Goal: Task Accomplishment & Management: Manage account settings

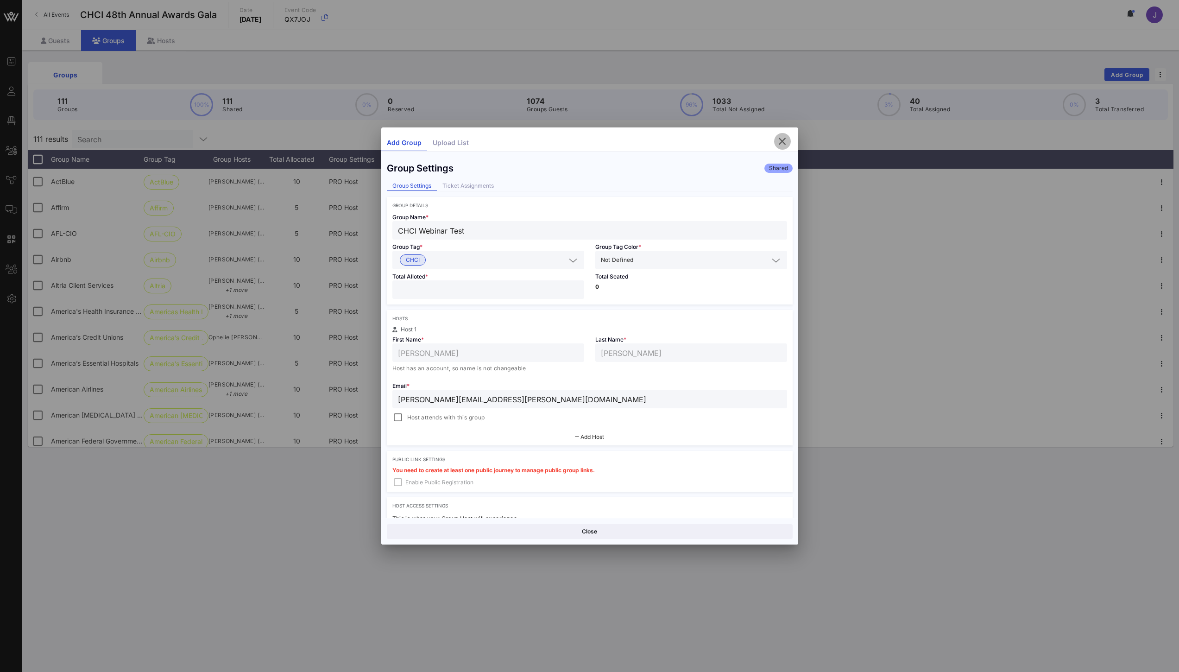
click at [783, 142] on icon "button" at bounding box center [782, 141] width 11 height 11
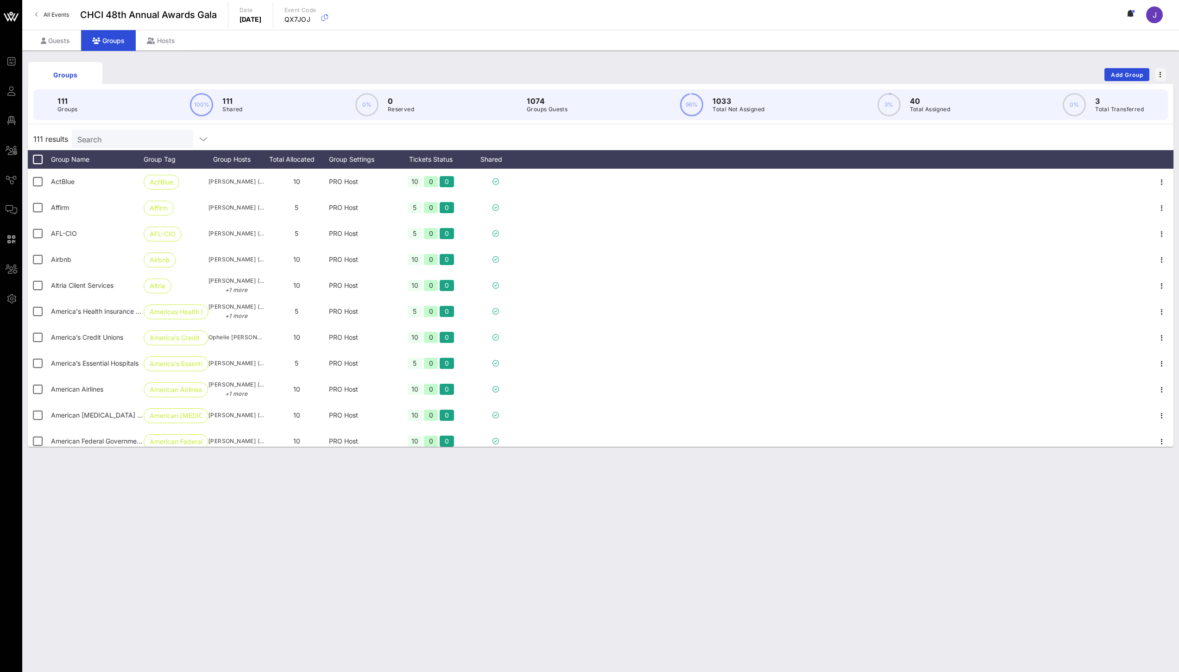
click at [122, 136] on input "Search" at bounding box center [131, 139] width 108 height 12
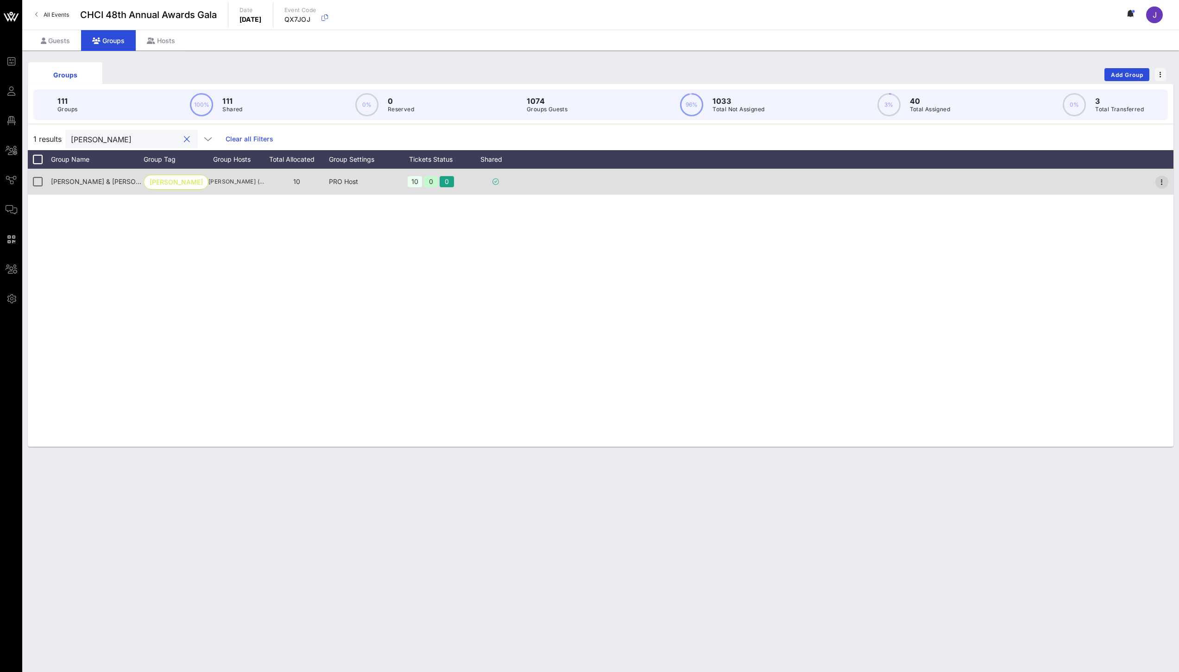
type input "[PERSON_NAME]"
click at [1163, 184] on icon "button" at bounding box center [1162, 182] width 11 height 11
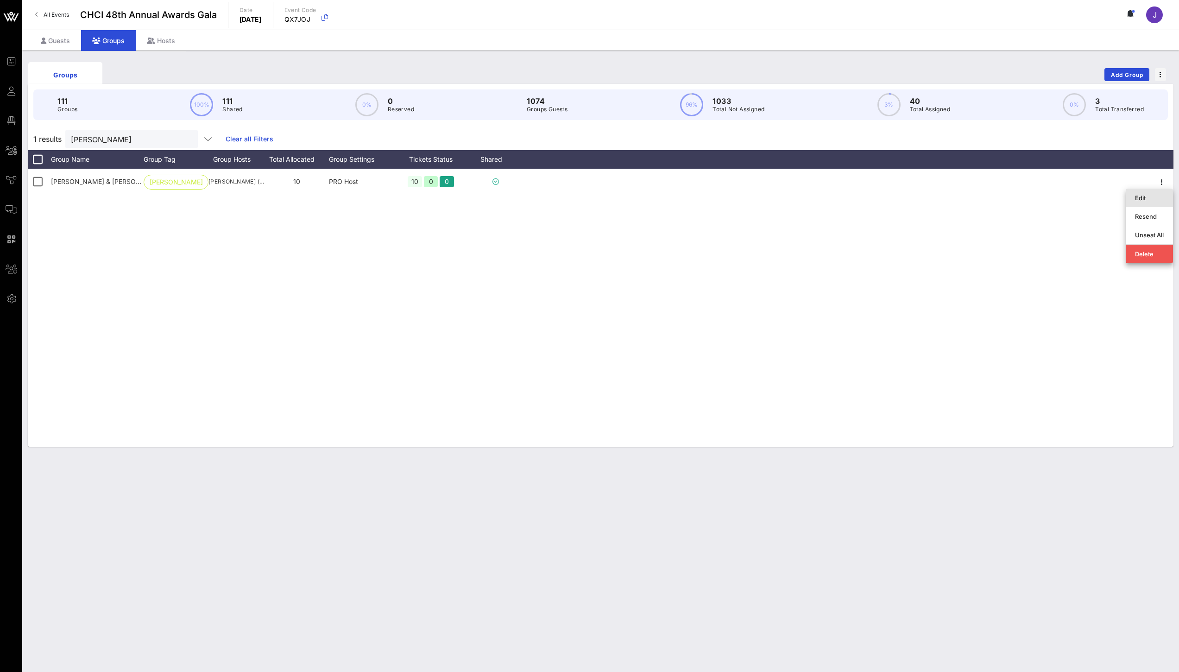
click at [1150, 203] on div "Edit" at bounding box center [1149, 197] width 29 height 15
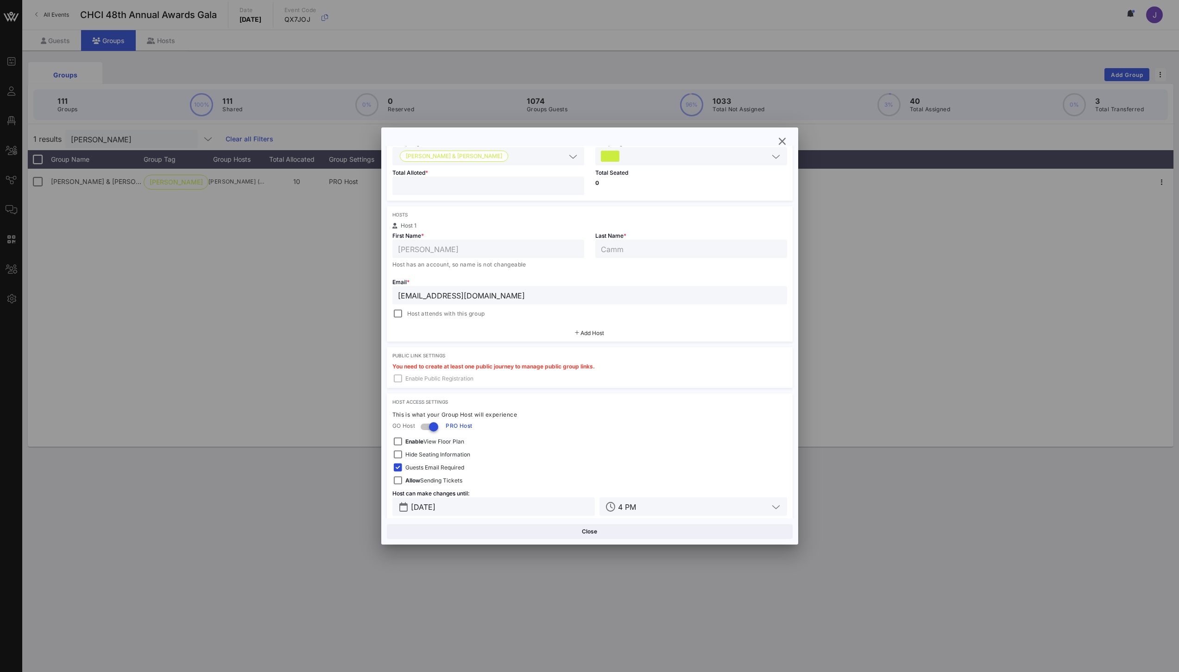
scroll to position [105, 0]
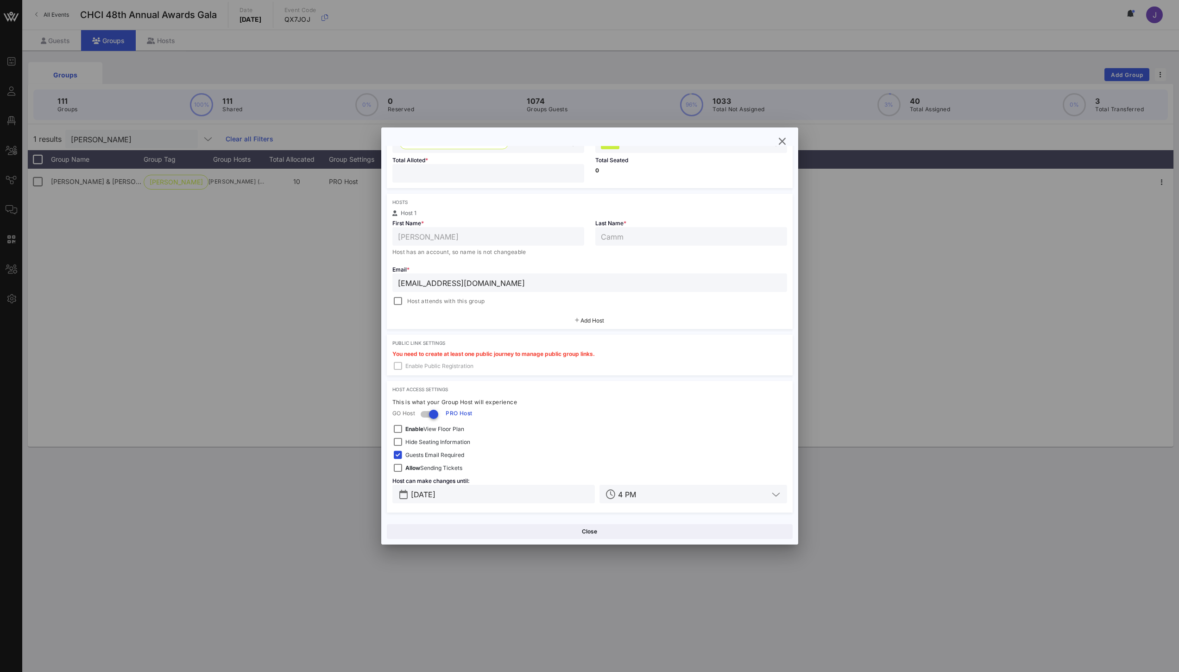
click at [581, 320] on span "Add Host" at bounding box center [593, 320] width 24 height 7
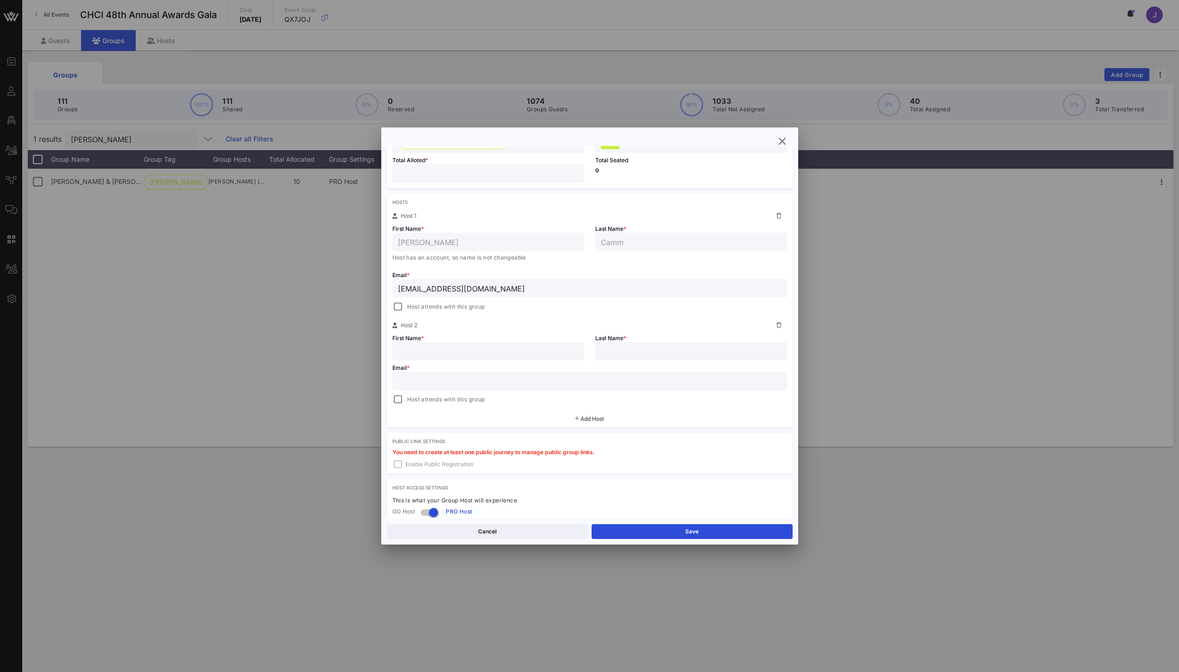
click at [486, 352] on input "text" at bounding box center [488, 351] width 181 height 12
type input "[PERSON_NAME]"
click at [497, 380] on input "text" at bounding box center [590, 381] width 384 height 12
paste input "mailto:[EMAIL_ADDRESS][DOMAIN_NAME]"
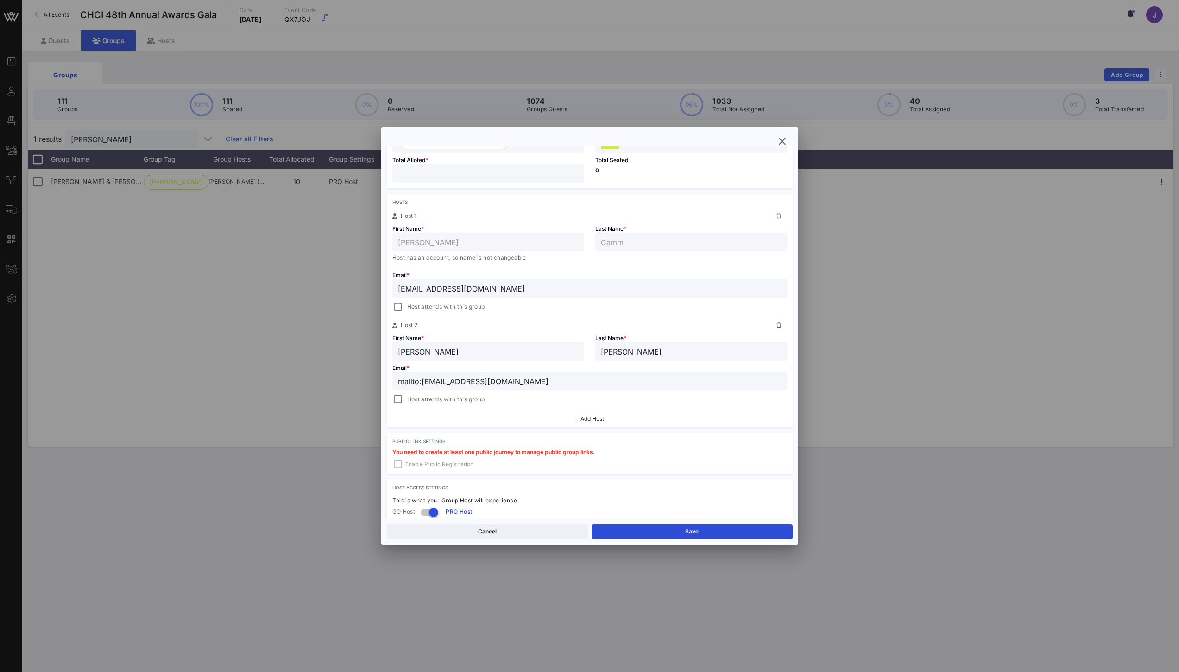
drag, startPoint x: 423, startPoint y: 383, endPoint x: 341, endPoint y: 375, distance: 82.4
click at [344, 376] on div "Event Builder Guests Floor Plan All Groups Journeys Comms QR Scanner Team Setti…" at bounding box center [589, 336] width 1179 height 672
type input "[EMAIL_ADDRESS][DOMAIN_NAME]"
click at [450, 355] on input "[PERSON_NAME]" at bounding box center [488, 351] width 181 height 12
type input "[PERSON_NAME]"
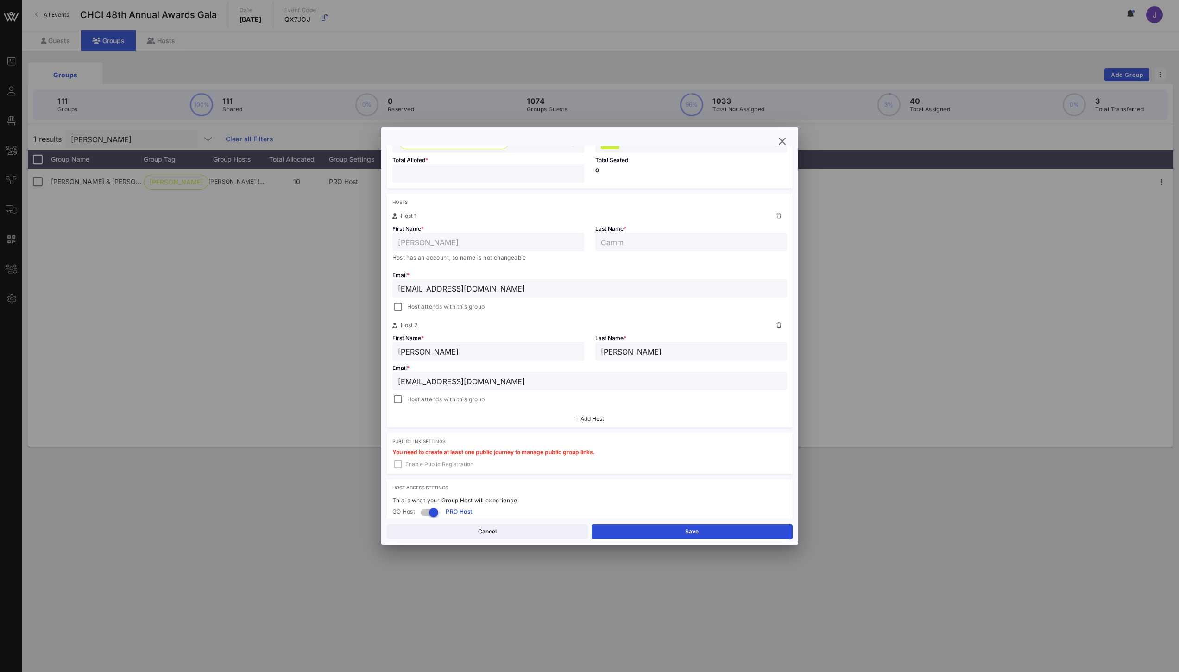
click at [596, 419] on span "Add Host" at bounding box center [593, 418] width 24 height 7
click at [175, 293] on div at bounding box center [589, 336] width 1179 height 672
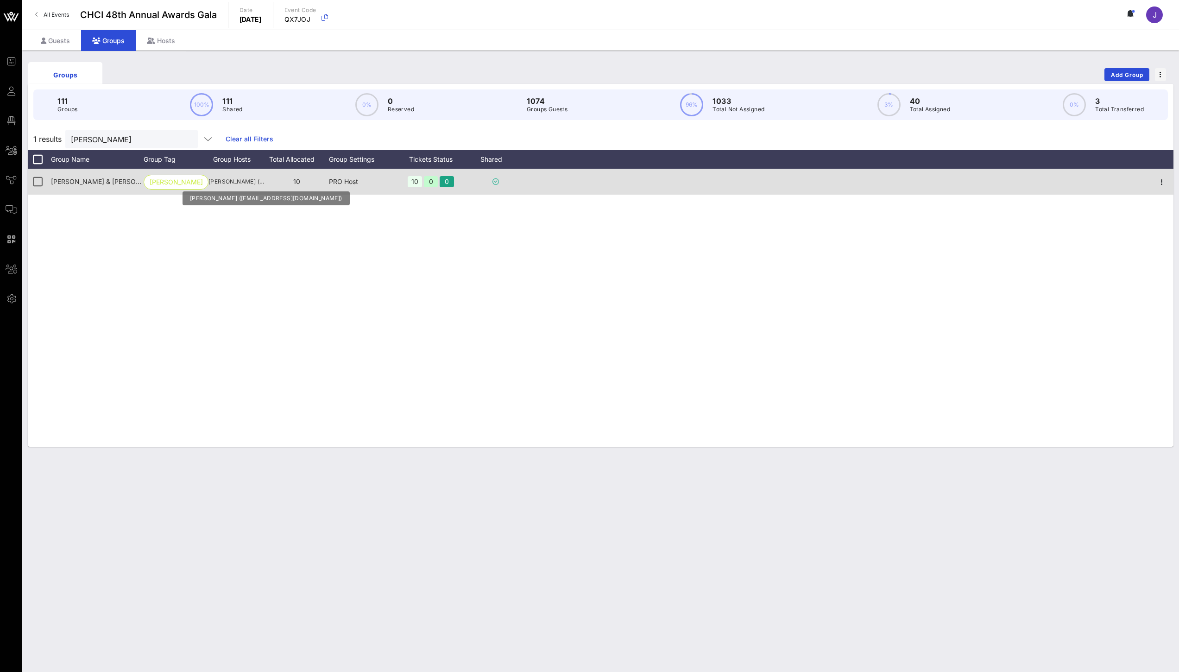
click at [245, 181] on span "[PERSON_NAME] ([EMAIL_ADDRESS][DOMAIN_NAME])" at bounding box center [237, 181] width 56 height 9
click at [1161, 182] on icon "button" at bounding box center [1162, 182] width 11 height 11
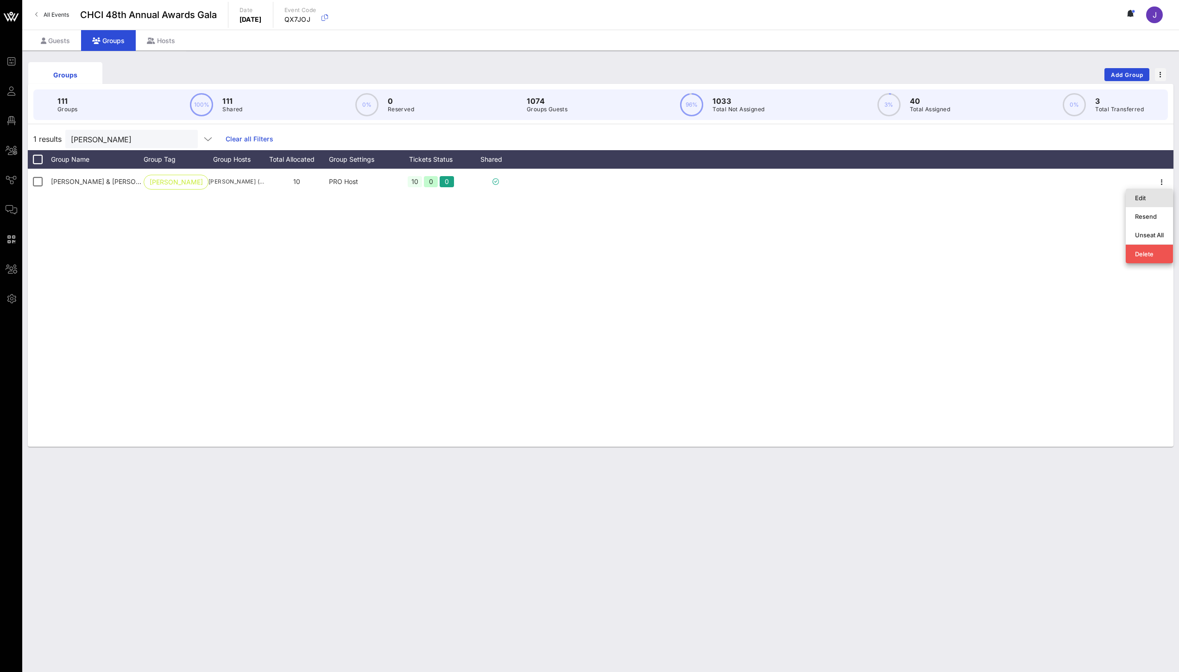
click at [1139, 198] on div "Edit" at bounding box center [1149, 197] width 29 height 7
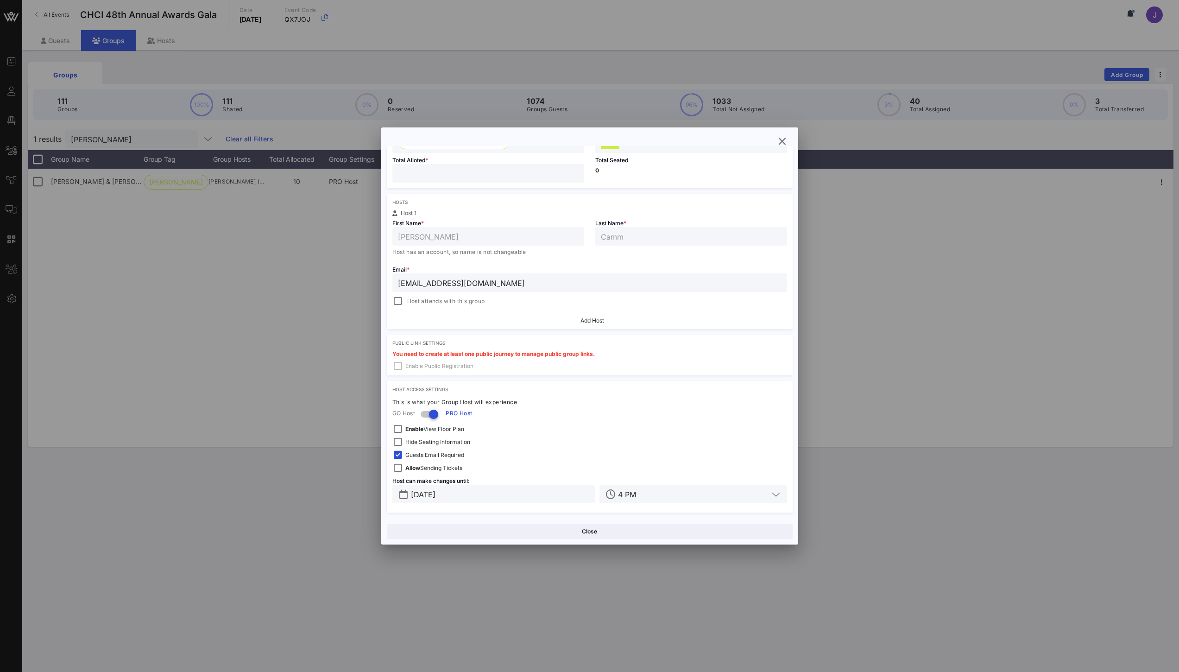
click at [581, 323] on span "Add Host" at bounding box center [593, 320] width 24 height 7
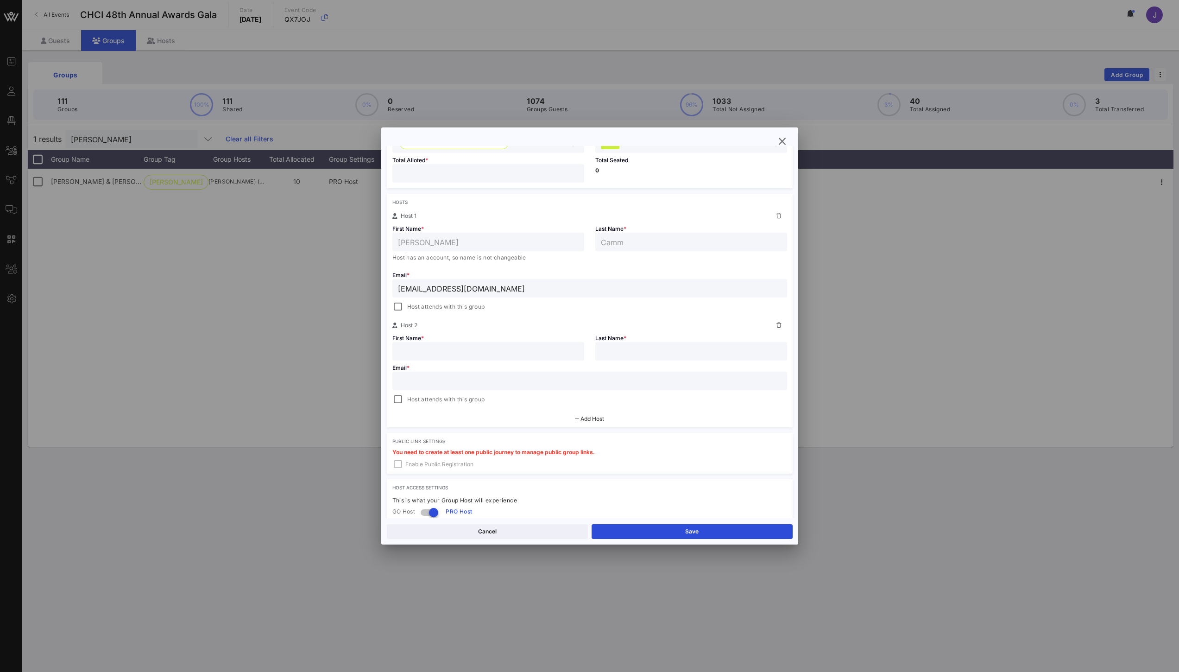
click at [525, 356] on input "text" at bounding box center [488, 351] width 181 height 12
type input "[PERSON_NAME]"
paste input "mailto:[EMAIL_ADDRESS][DOMAIN_NAME]"
drag, startPoint x: 422, startPoint y: 382, endPoint x: 334, endPoint y: 368, distance: 89.1
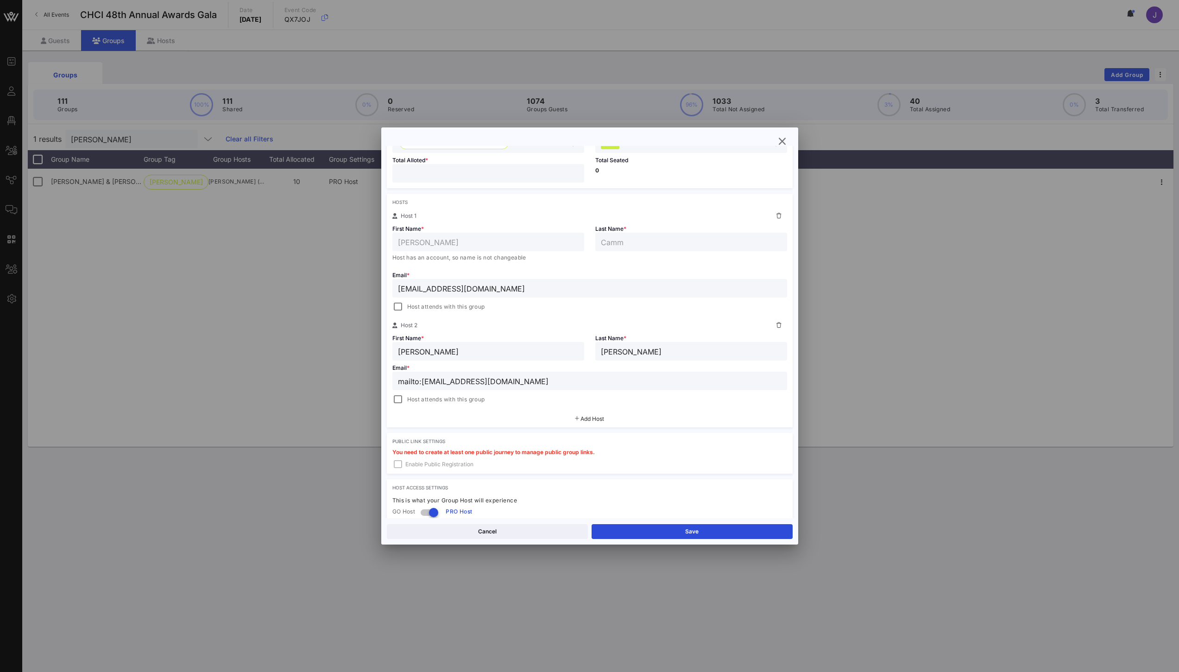
click at [346, 371] on div "Event Builder Guests Floor Plan All Groups Journeys Comms QR Scanner Team Setti…" at bounding box center [589, 336] width 1179 height 672
click at [587, 417] on span "Add Host" at bounding box center [593, 418] width 24 height 7
click at [401, 381] on input "\[EMAIL_ADDRESS][DOMAIN_NAME]" at bounding box center [590, 381] width 384 height 12
type input "[EMAIL_ADDRESS][DOMAIN_NAME]"
click at [483, 441] on input "text" at bounding box center [488, 444] width 181 height 12
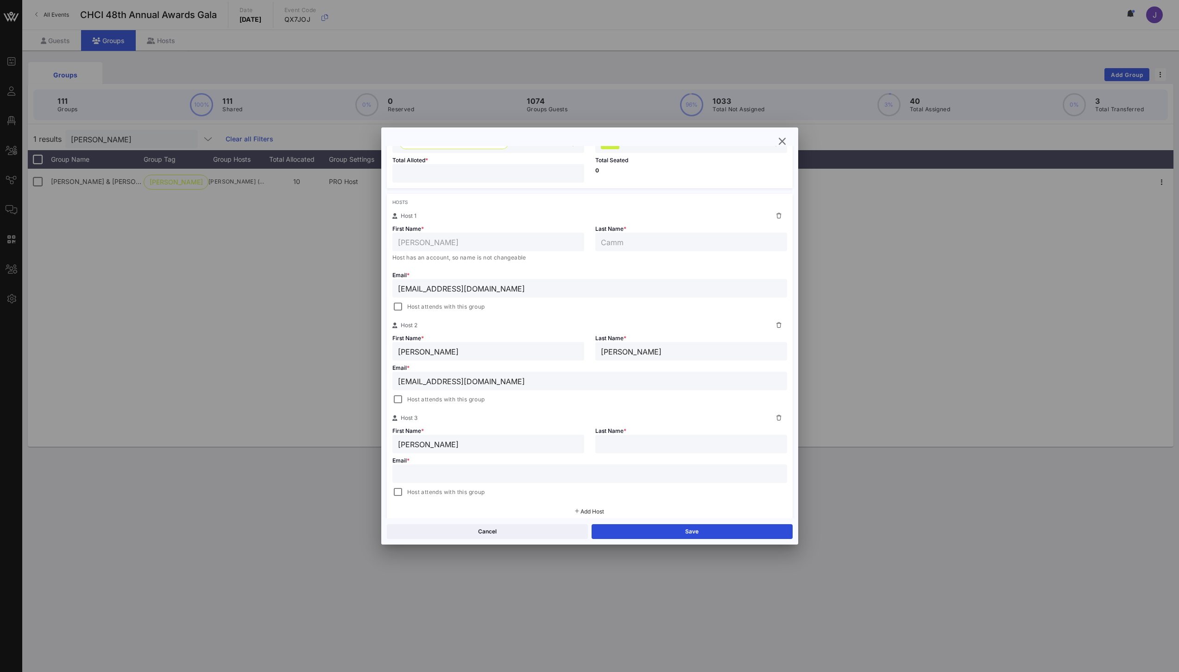
type input "[PERSON_NAME]"
type input "`"
type input "[GEOGRAPHIC_DATA]"
click at [530, 469] on input "text" at bounding box center [590, 474] width 384 height 12
paste input "mailto:[EMAIL_ADDRESS][DOMAIN_NAME]"
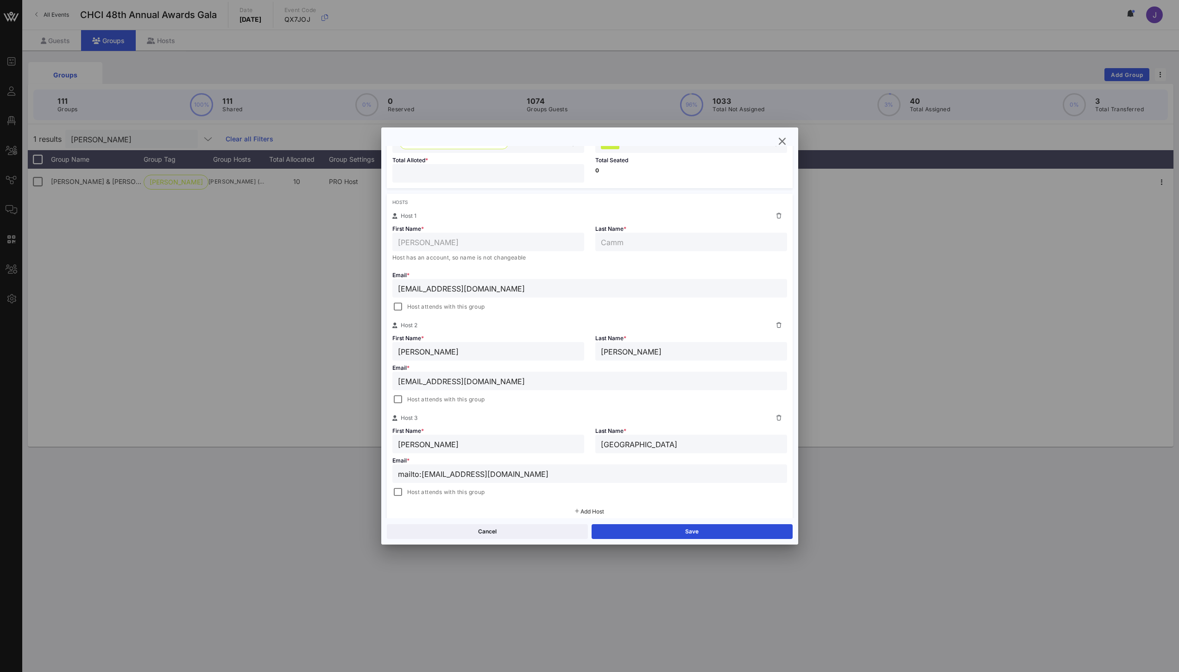
drag, startPoint x: 422, startPoint y: 476, endPoint x: 358, endPoint y: 464, distance: 65.1
click at [361, 466] on div "Event Builder Guests Floor Plan All Groups Journeys Comms QR Scanner Team Setti…" at bounding box center [589, 336] width 1179 height 672
type input "[EMAIL_ADDRESS][DOMAIN_NAME]"
click at [591, 511] on span "Add Host" at bounding box center [593, 511] width 24 height 7
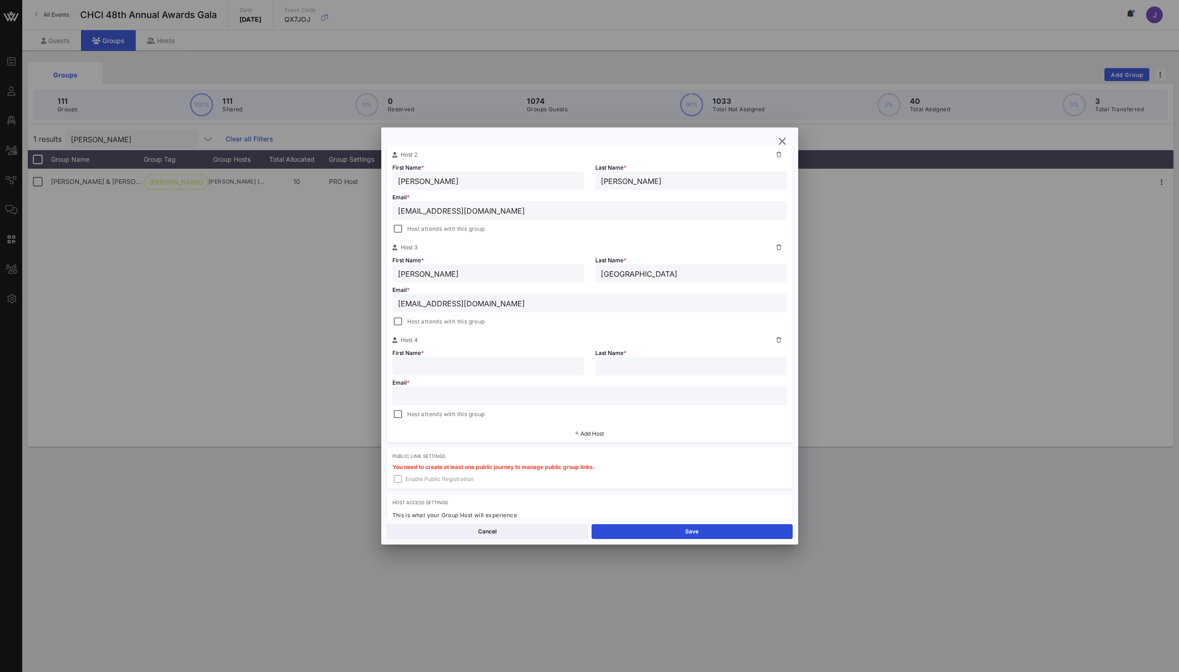
scroll to position [236, 0]
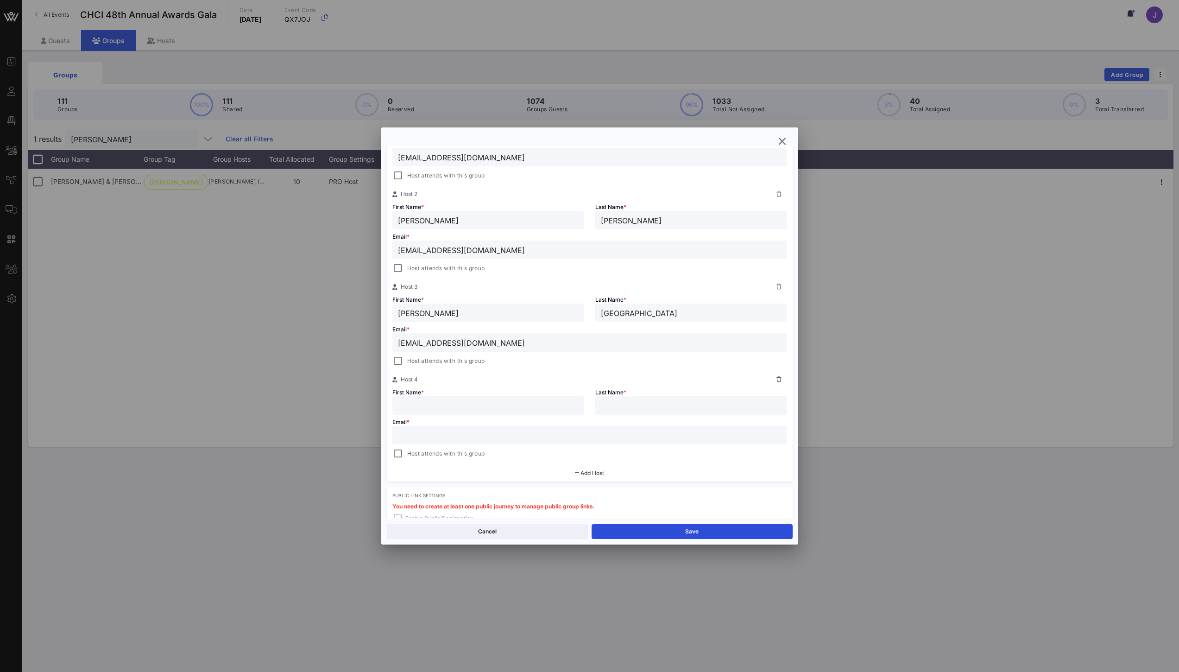
click at [494, 407] on input "text" at bounding box center [488, 405] width 181 height 12
type input "[PERSON_NAME]"
type input "Mar"
click at [497, 430] on input "text" at bounding box center [590, 435] width 384 height 12
paste input "mailto:[EMAIL_ADDRESS][DOMAIN_NAME]"
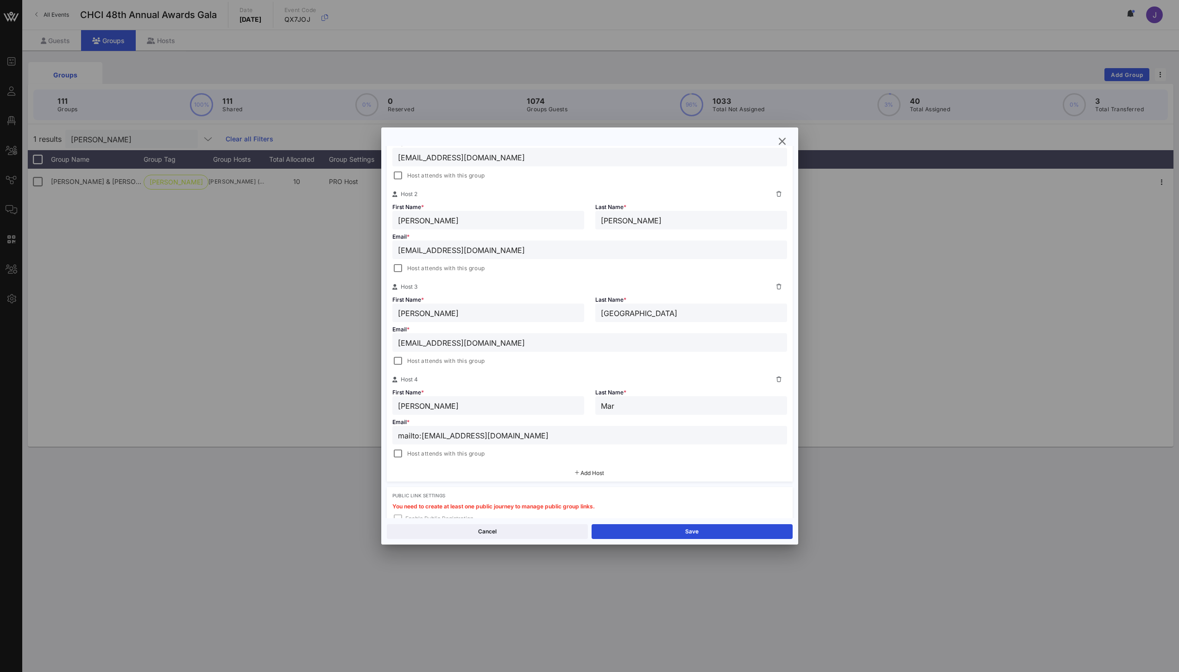
drag, startPoint x: 422, startPoint y: 437, endPoint x: 360, endPoint y: 434, distance: 62.2
click at [360, 434] on div "Event Builder Guests Floor Plan All Groups Journeys Comms QR Scanner Team Setti…" at bounding box center [589, 336] width 1179 height 672
type input "[EMAIL_ADDRESS][DOMAIN_NAME]"
click at [647, 403] on input "Mar" at bounding box center [691, 405] width 181 height 12
type input "[PERSON_NAME]"
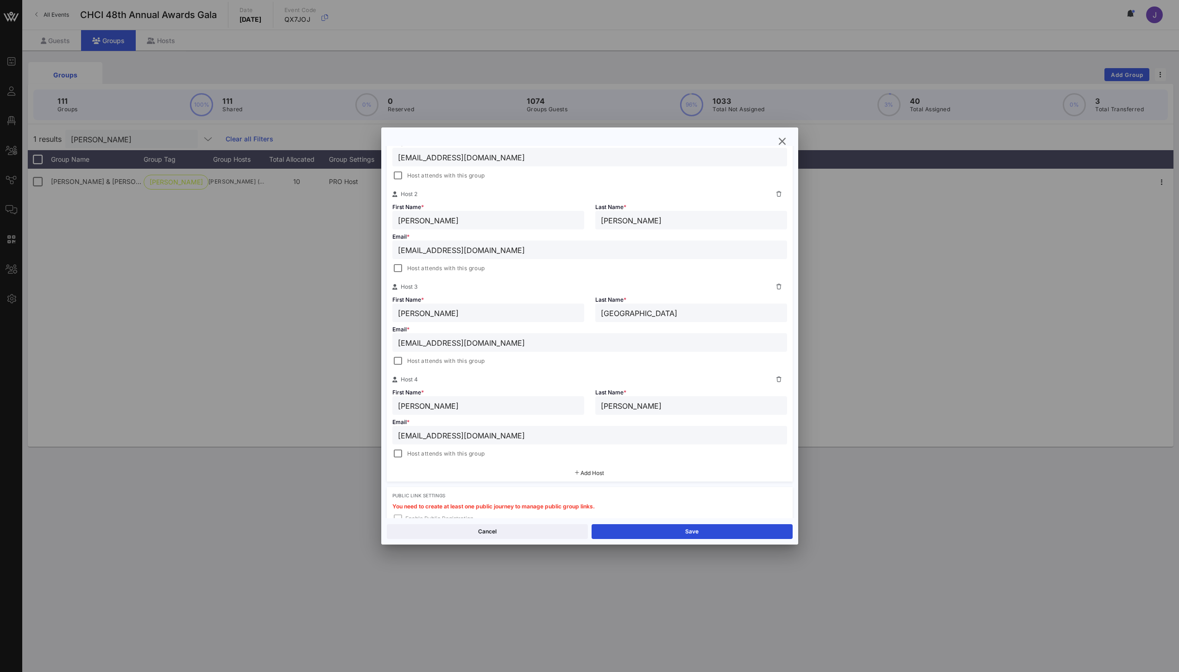
click at [416, 313] on input "[PERSON_NAME]" at bounding box center [488, 313] width 181 height 12
type input "[PERSON_NAME]"
click at [675, 531] on button "Save" at bounding box center [692, 531] width 201 height 15
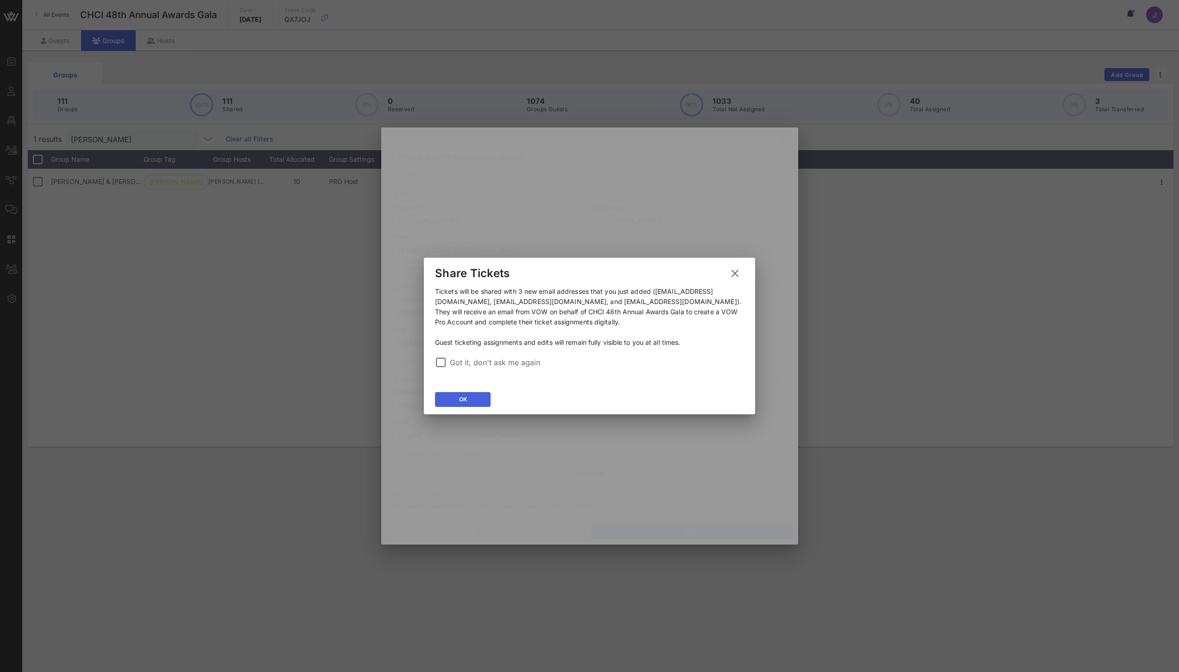
click at [485, 402] on button "OK" at bounding box center [463, 399] width 56 height 15
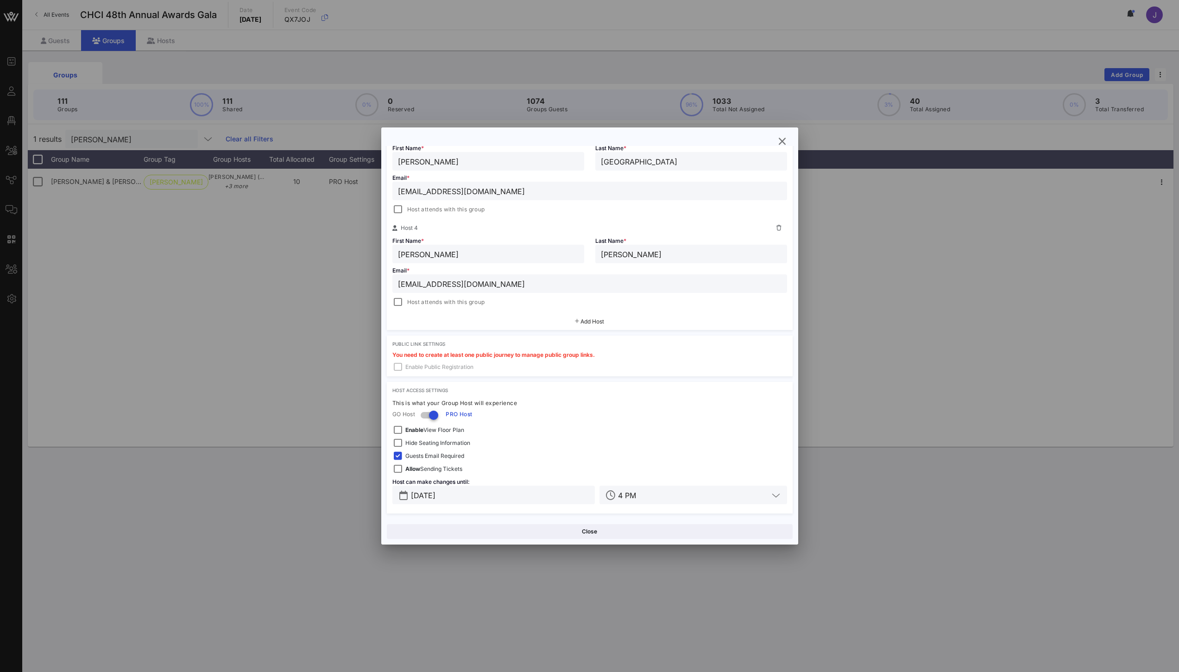
scroll to position [388, 0]
click at [783, 140] on icon "button" at bounding box center [782, 141] width 11 height 11
